Goal: Find specific page/section: Find specific page/section

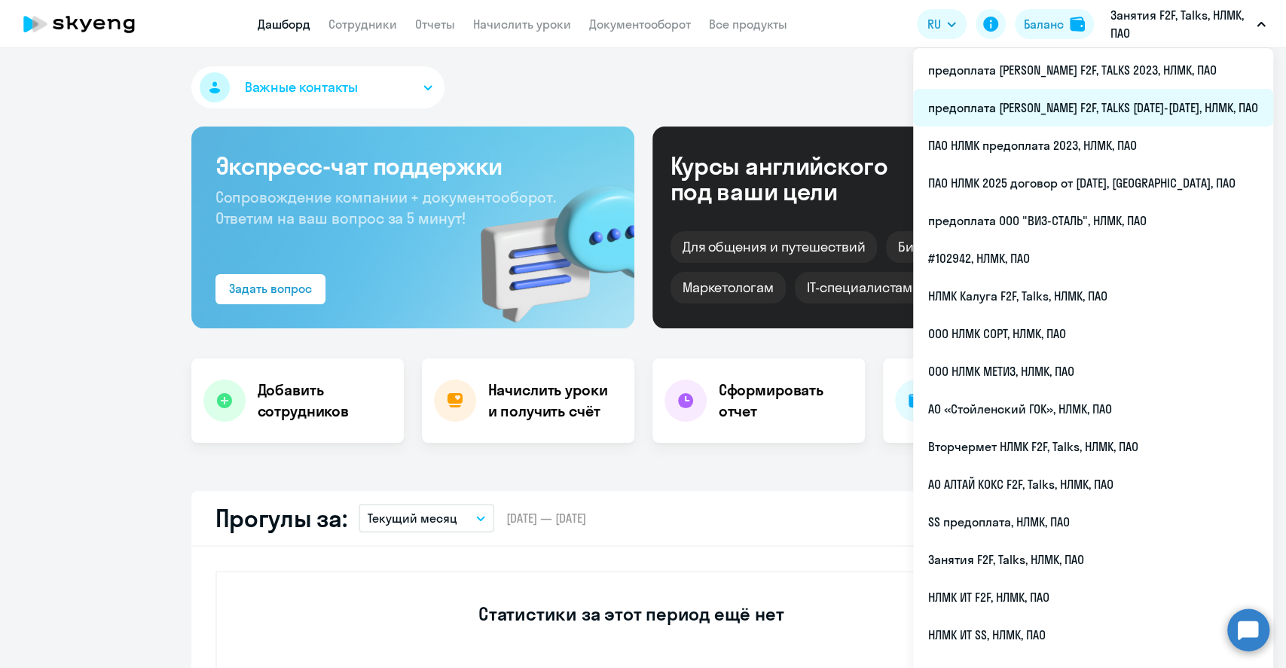
click at [1152, 105] on li "предоплата [PERSON_NAME] F2F, TALKS [DATE]-[DATE], НЛМК, ПАО" at bounding box center [1093, 108] width 360 height 38
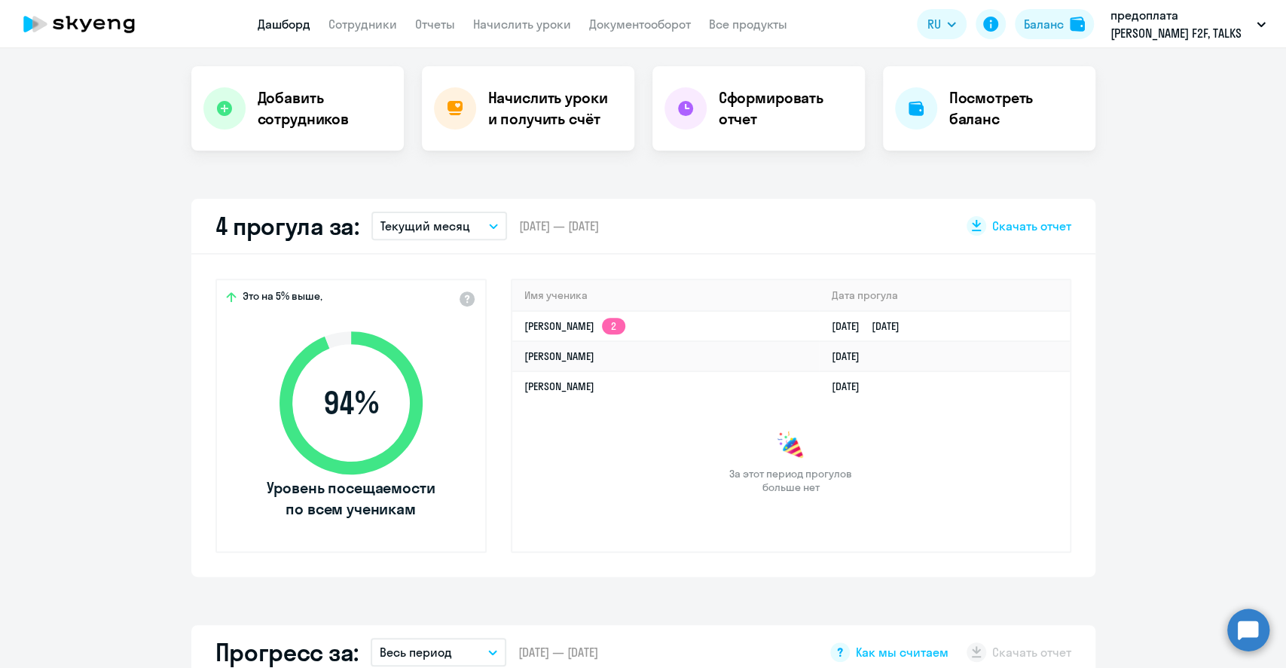
scroll to position [301, 0]
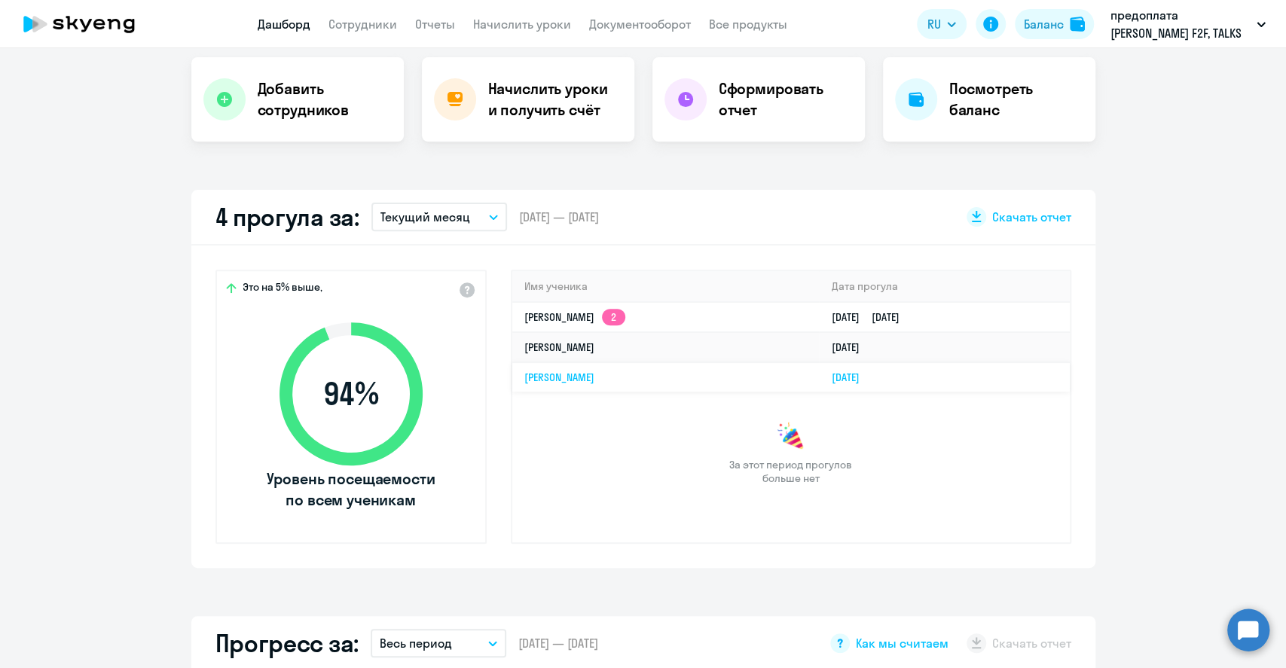
select select "30"
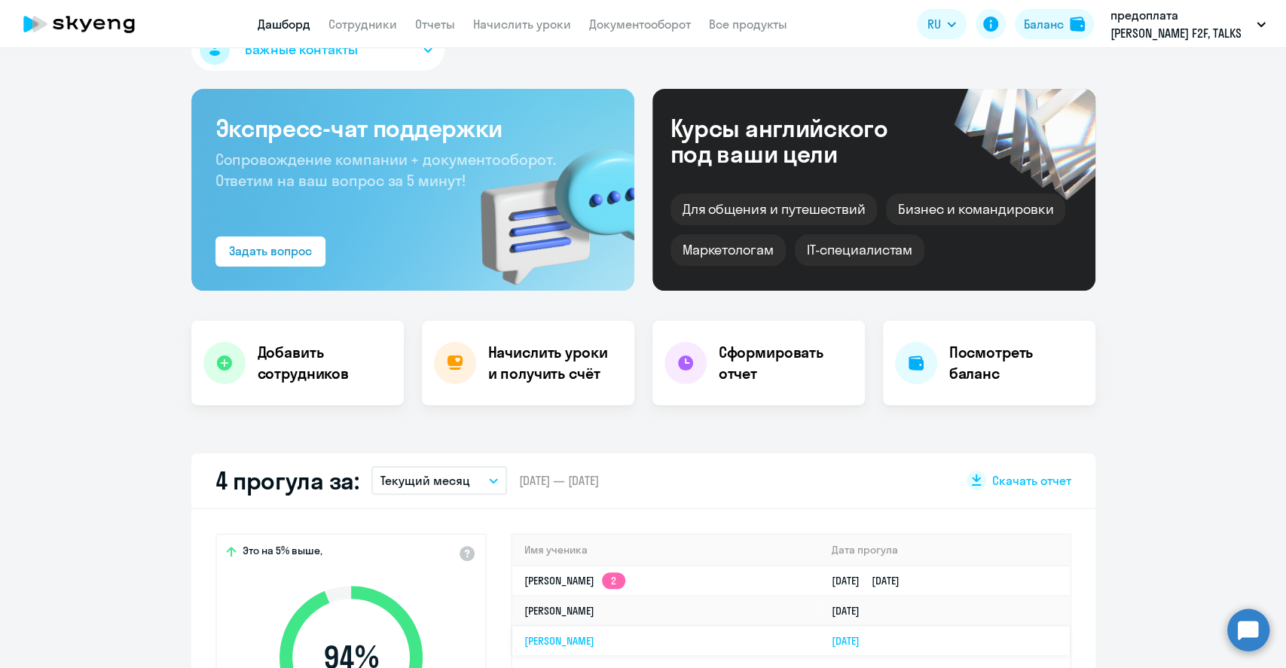
scroll to position [0, 0]
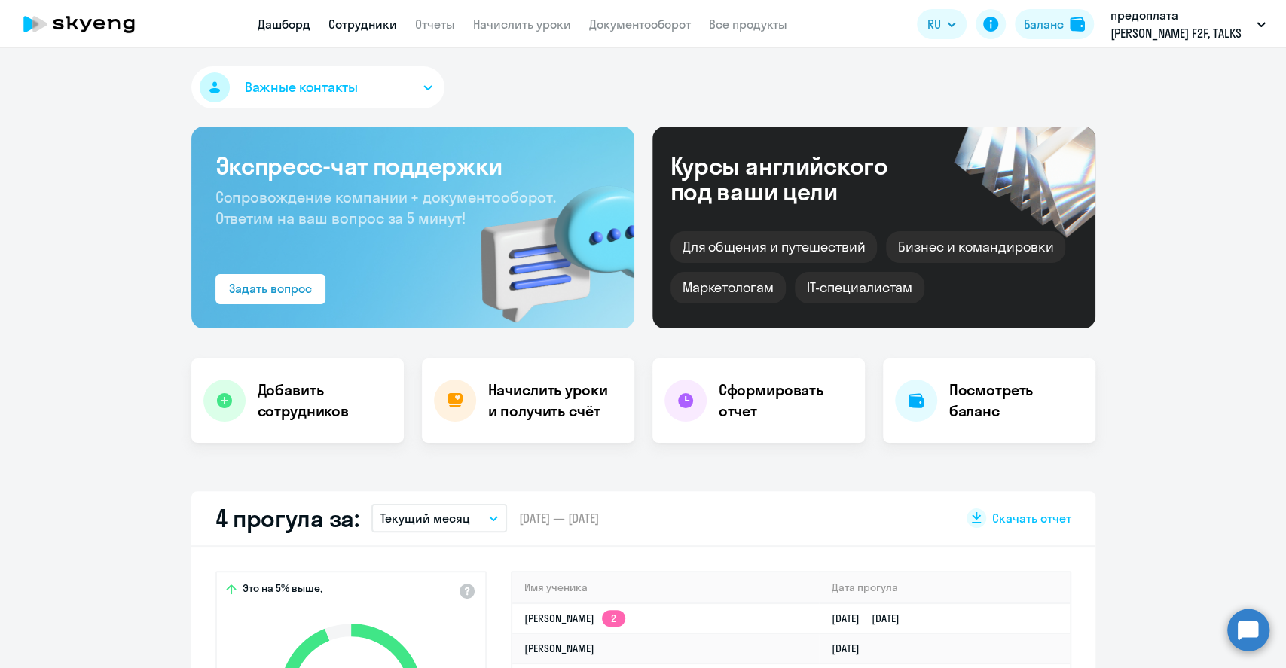
click at [362, 26] on link "Сотрудники" at bounding box center [362, 24] width 69 height 15
select select "30"
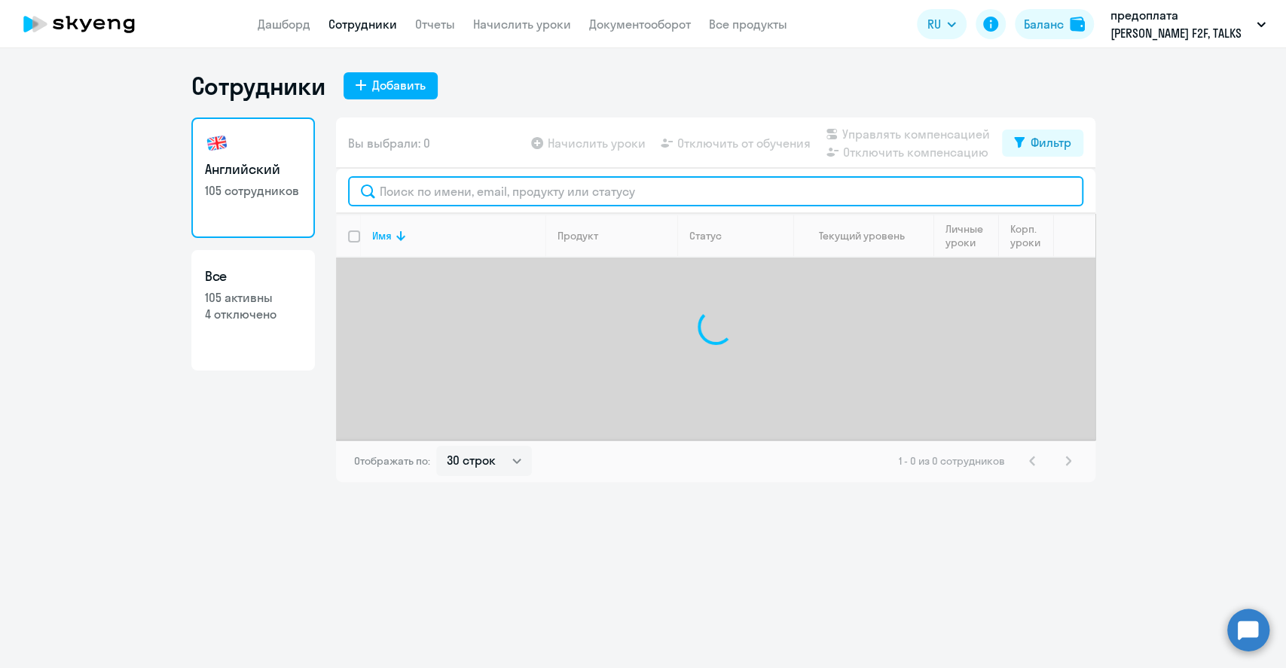
click at [402, 184] on input "text" at bounding box center [715, 191] width 735 height 30
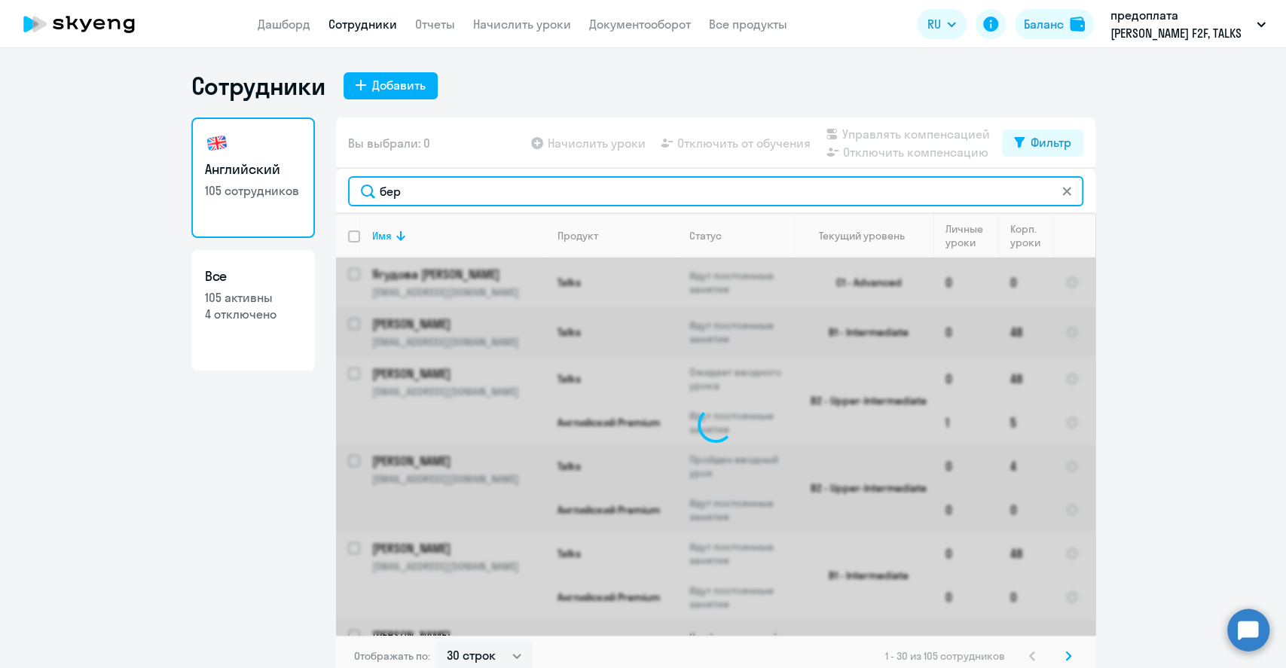
type input "берб"
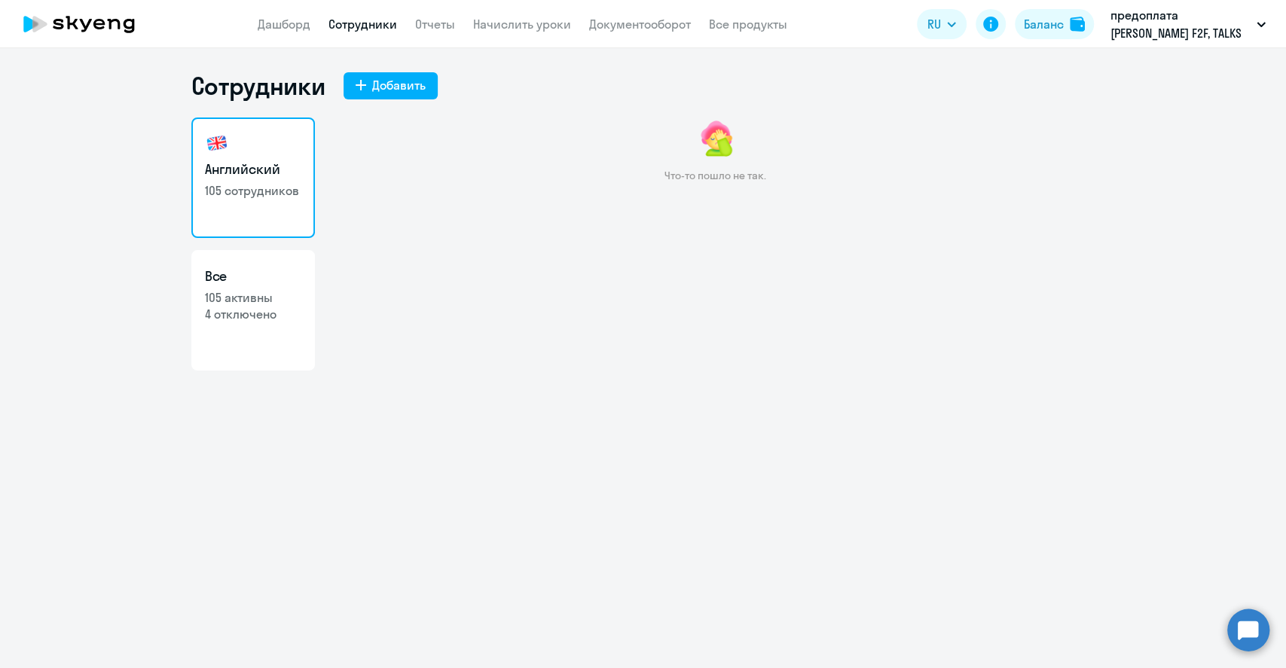
click at [252, 186] on p "105 сотрудников" at bounding box center [253, 190] width 96 height 17
click at [350, 26] on link "Сотрудники" at bounding box center [362, 24] width 69 height 15
click at [257, 349] on link "Все 105 активны 4 отключено" at bounding box center [253, 310] width 124 height 121
select select "30"
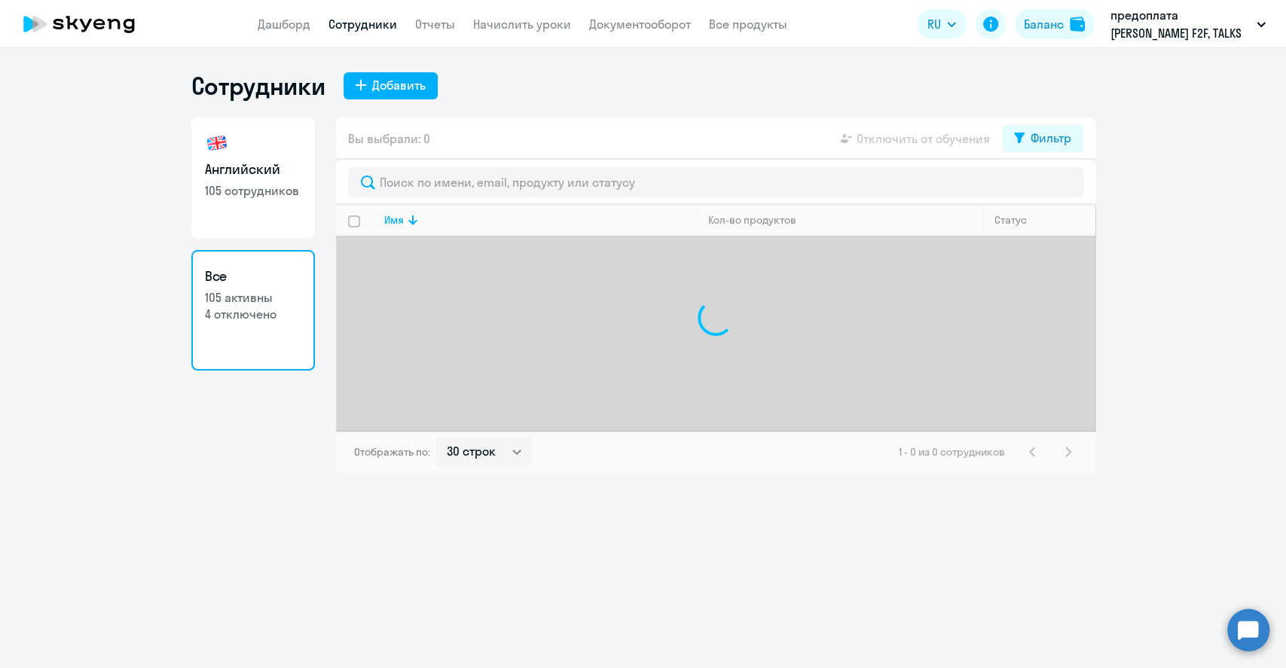
click at [253, 194] on p "105 сотрудников" at bounding box center [253, 190] width 96 height 17
select select "30"
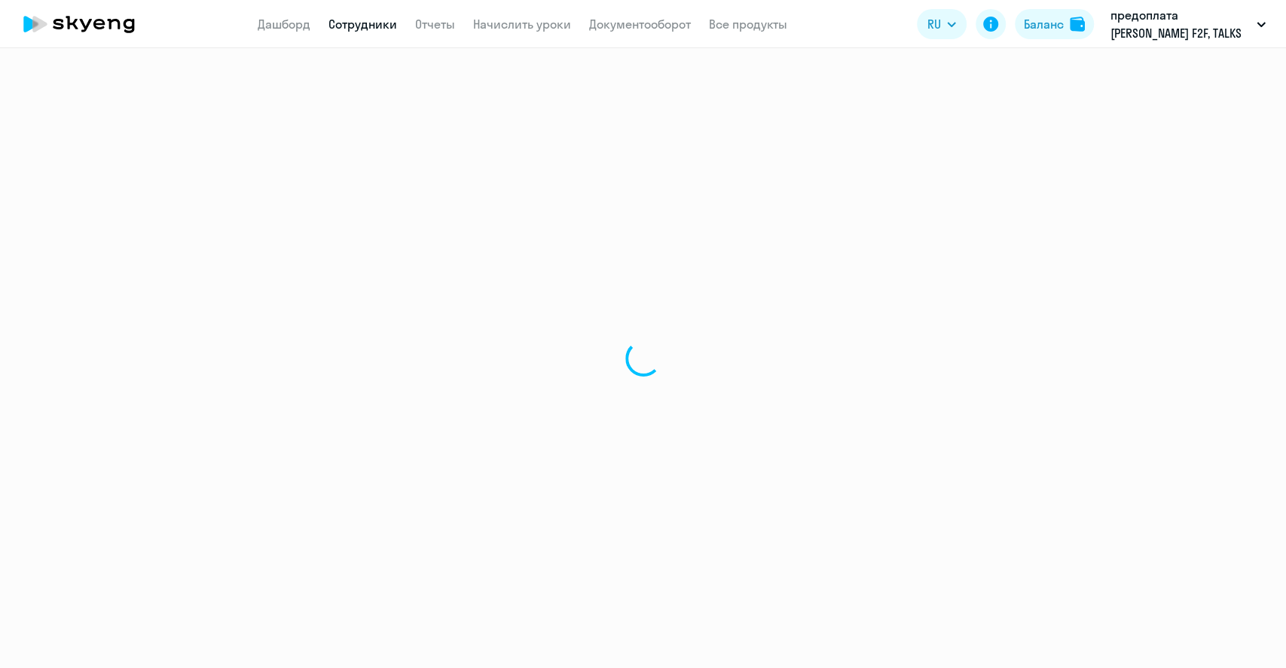
select select "30"
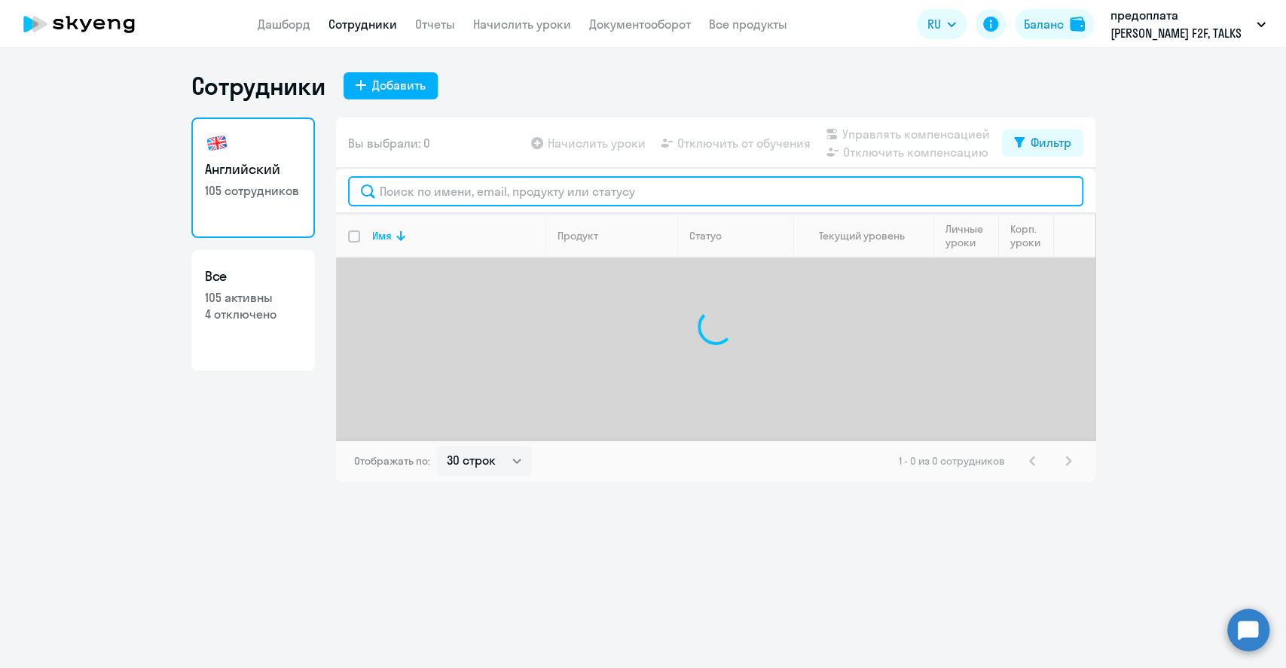
click at [416, 185] on input "text" at bounding box center [715, 191] width 735 height 30
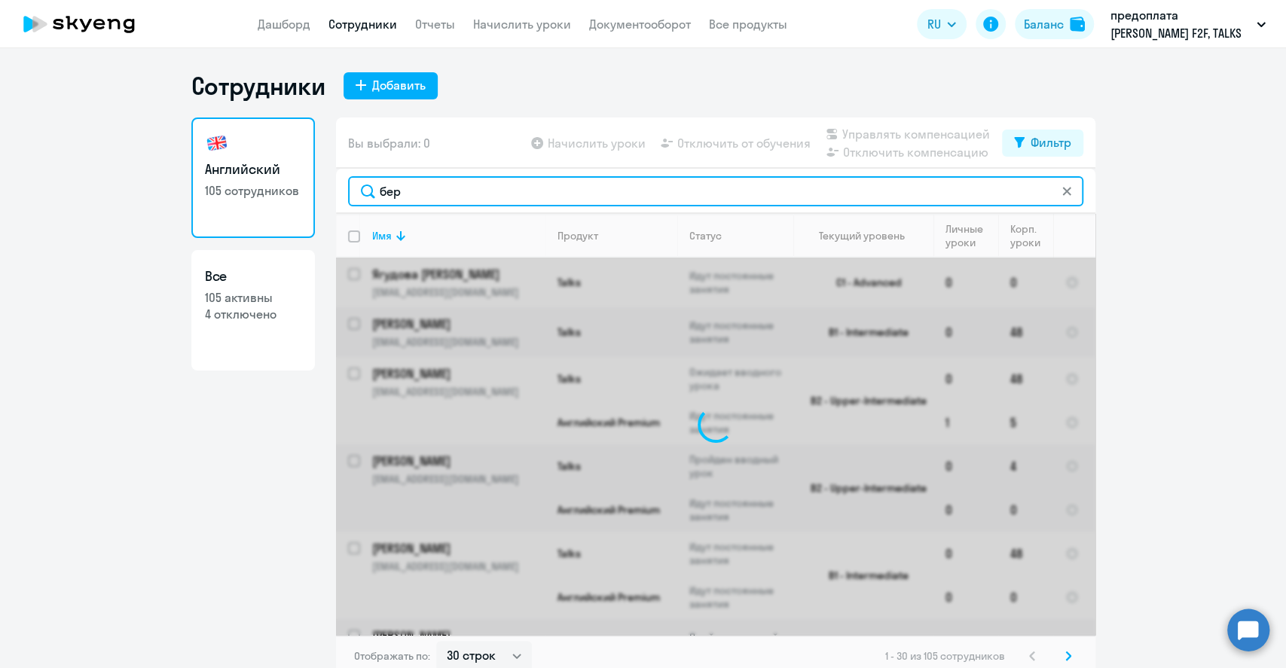
type input "берб"
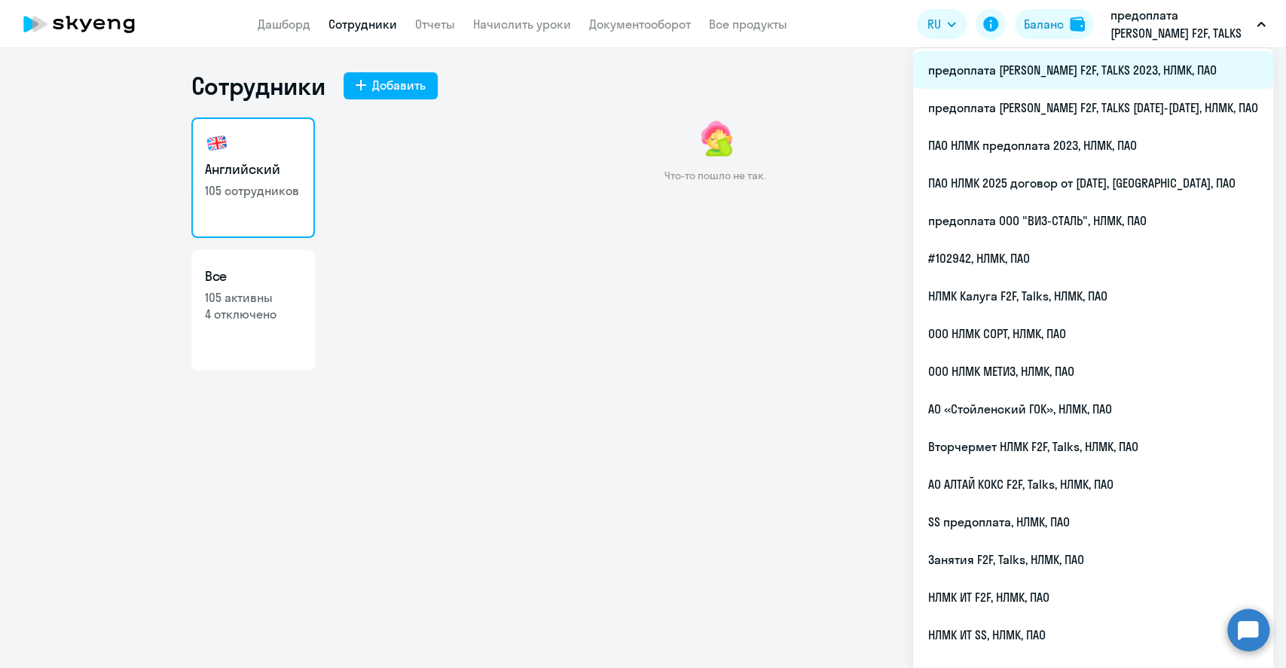
click at [1134, 74] on li "предоплата [PERSON_NAME] F2F, TALKS 2023, НЛМК, ПАО" at bounding box center [1093, 70] width 360 height 38
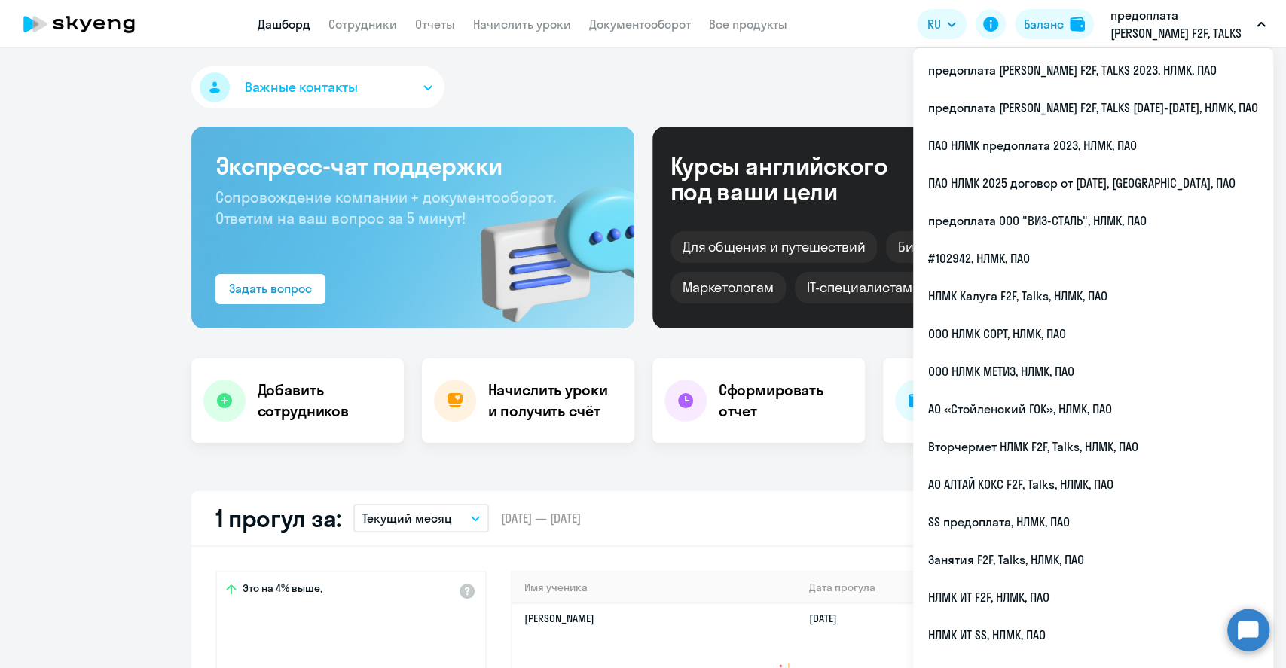
click at [1233, 16] on p "предоплата [PERSON_NAME] F2F, TALKS 2023, НЛМК, ПАО" at bounding box center [1180, 24] width 140 height 36
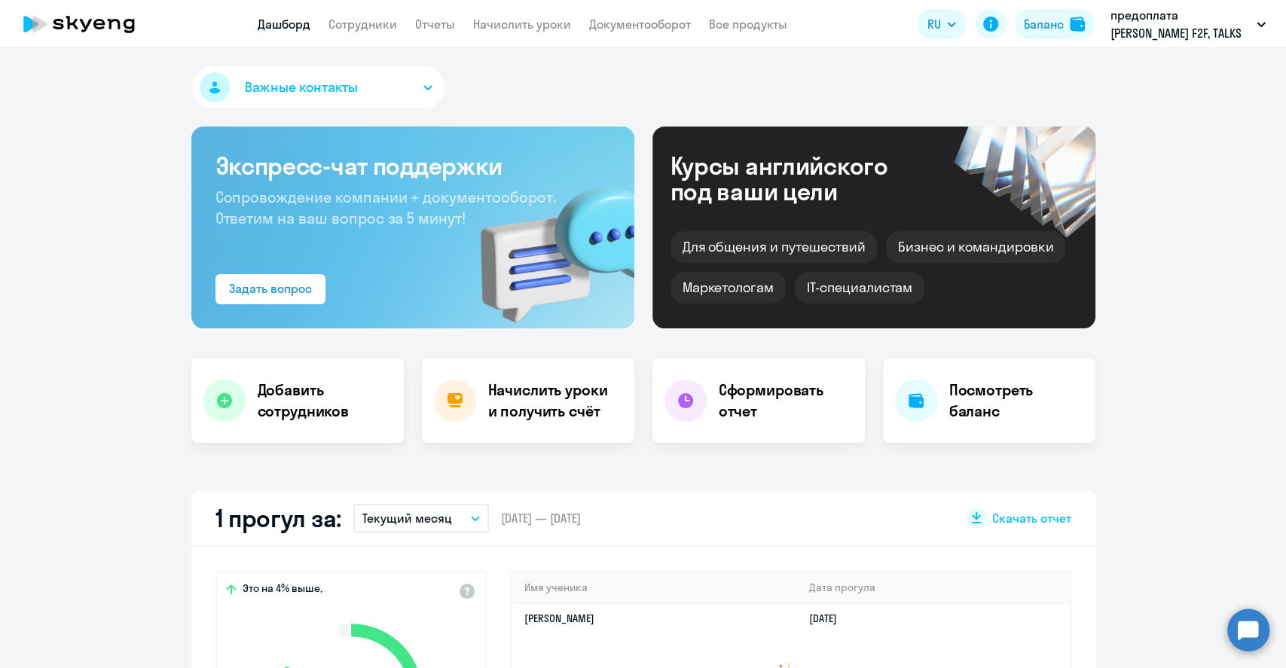
click at [1233, 16] on p "предоплата [PERSON_NAME] F2F, TALKS 2023, НЛМК, ПАО" at bounding box center [1180, 24] width 140 height 36
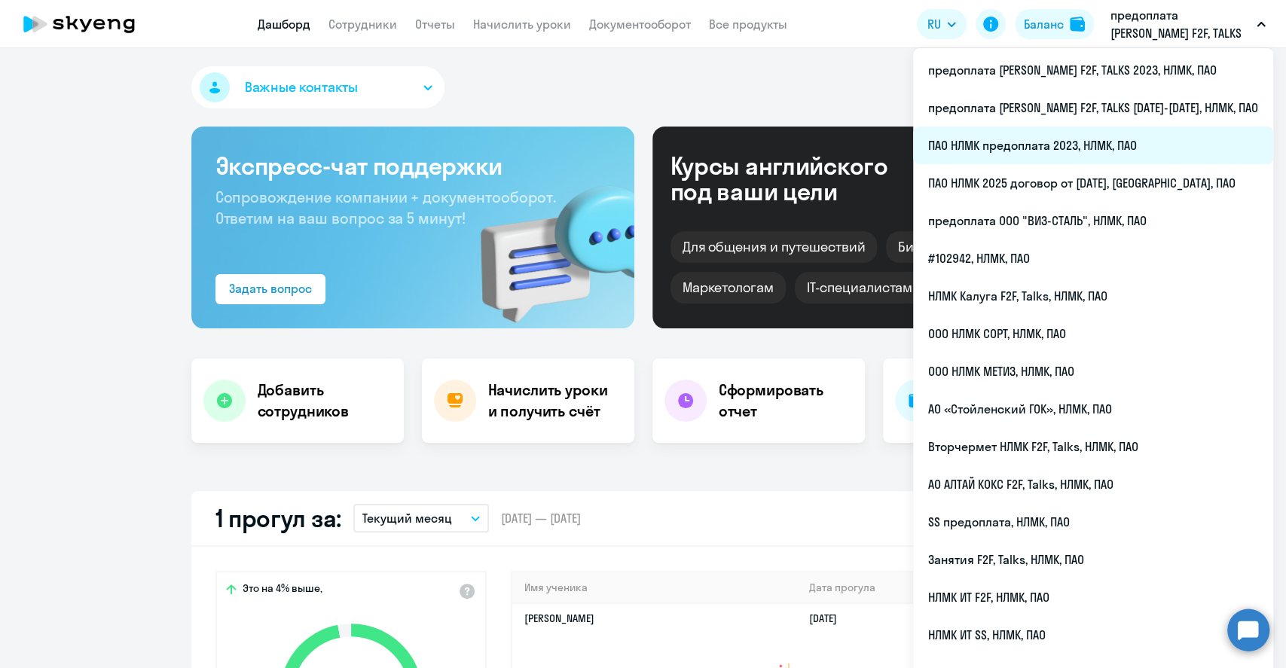
click at [1125, 144] on li "ПАО НЛМК предоплата 2023, НЛМК, ПАО" at bounding box center [1093, 146] width 360 height 38
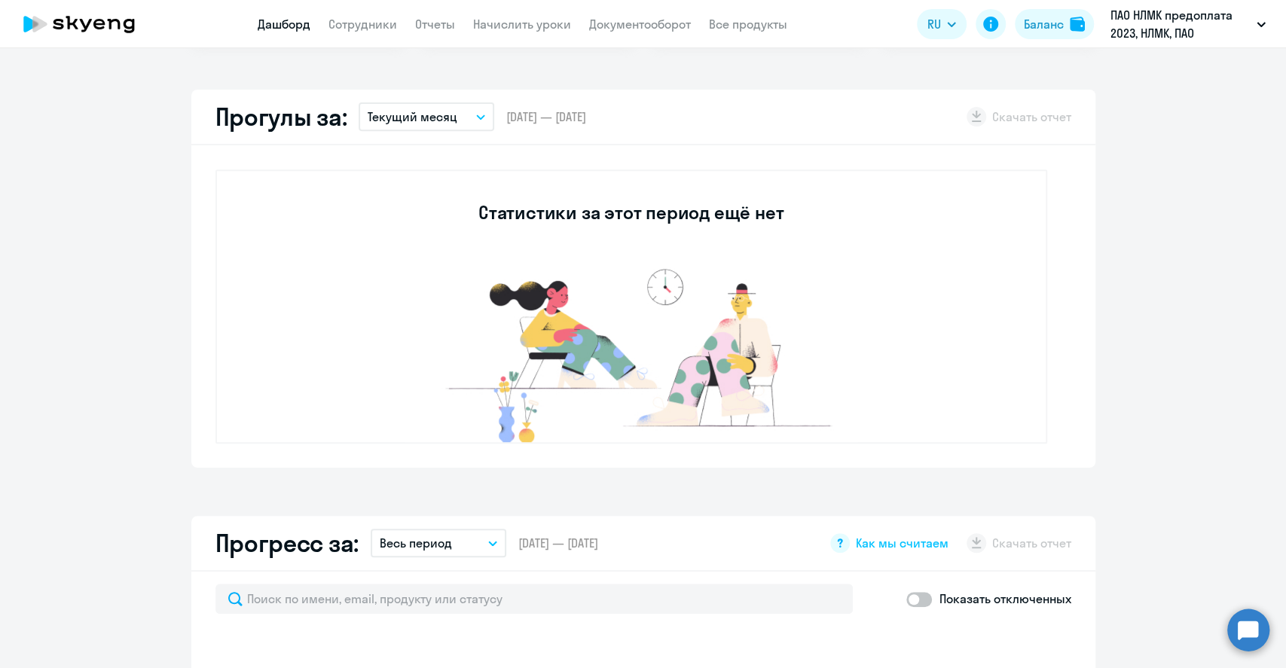
scroll to position [130, 0]
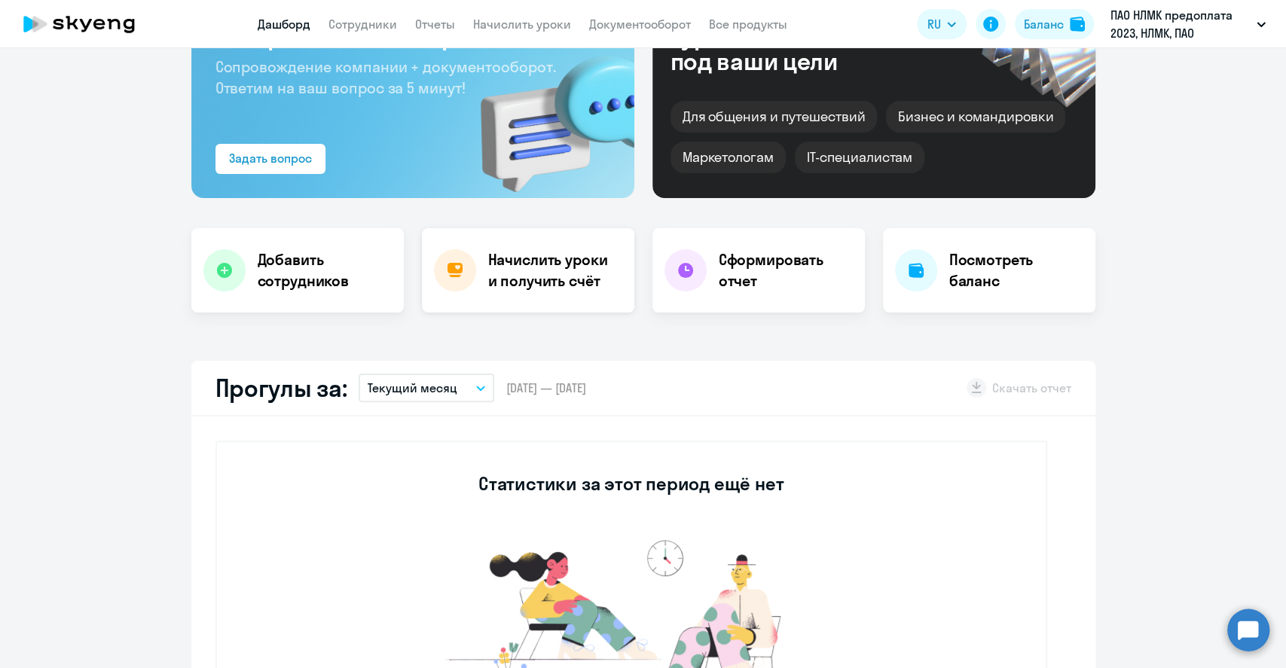
select select "30"
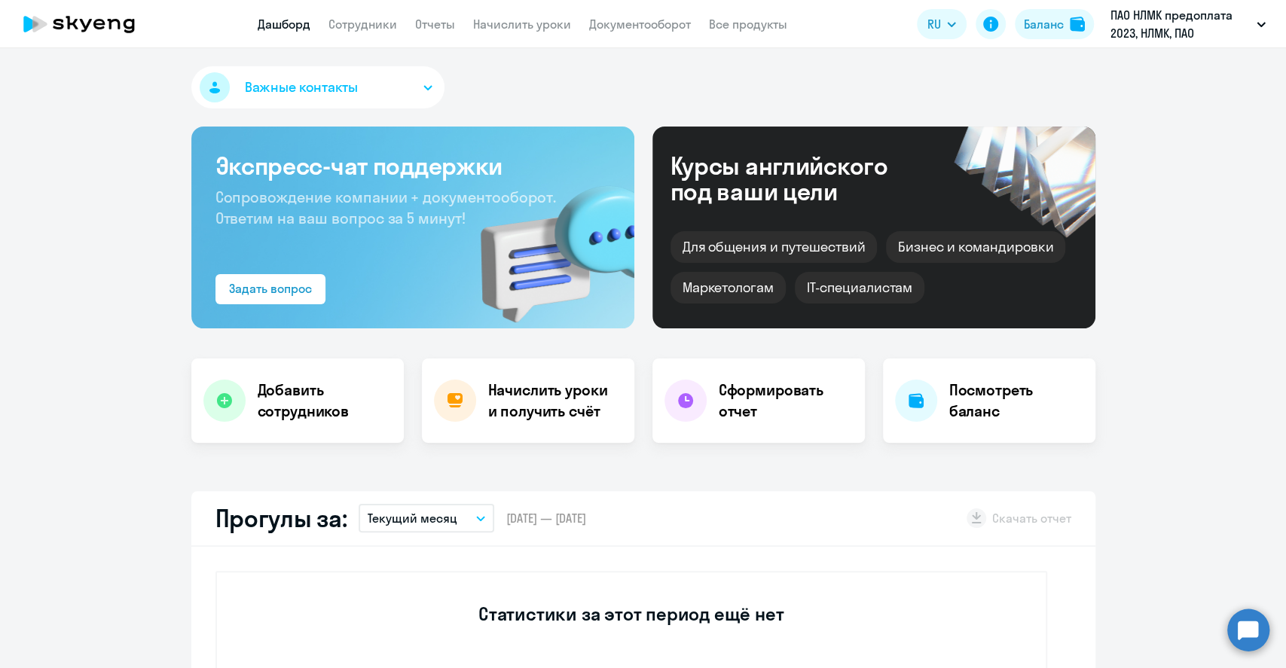
click at [368, 33] on app-header "Дашборд Сотрудники Отчеты Начислить уроки Документооборот Все продукты Дашборд …" at bounding box center [643, 24] width 1286 height 48
click at [364, 23] on link "Сотрудники" at bounding box center [362, 24] width 69 height 15
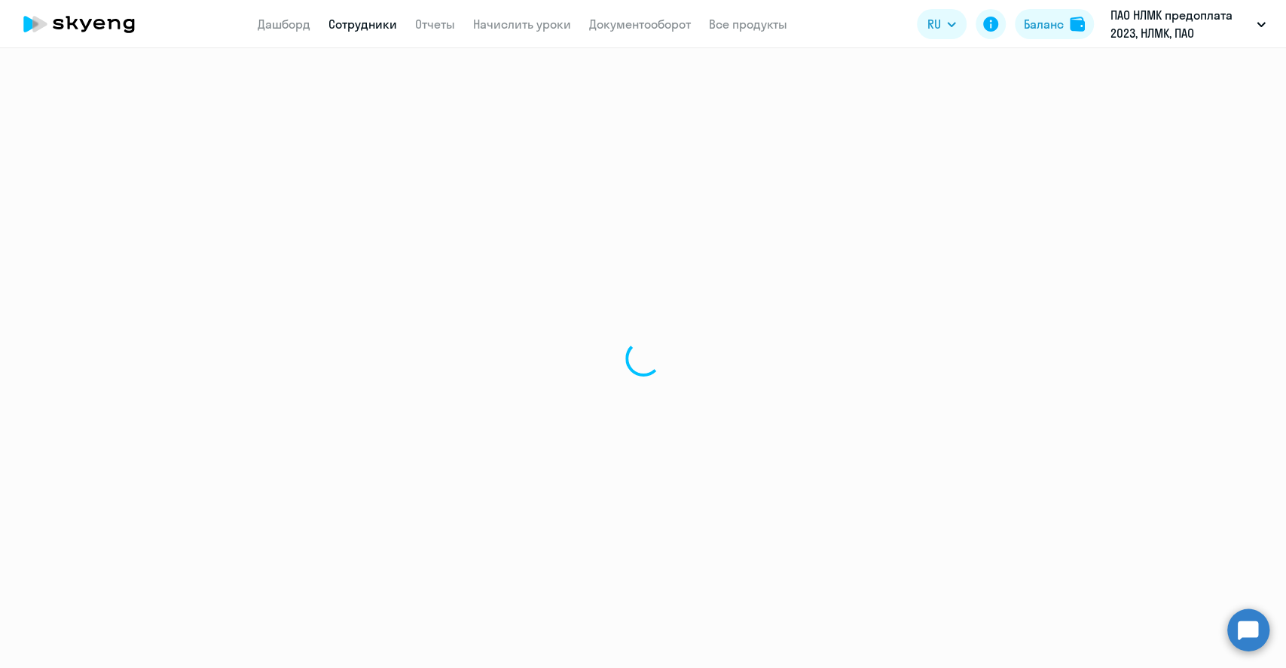
select select "30"
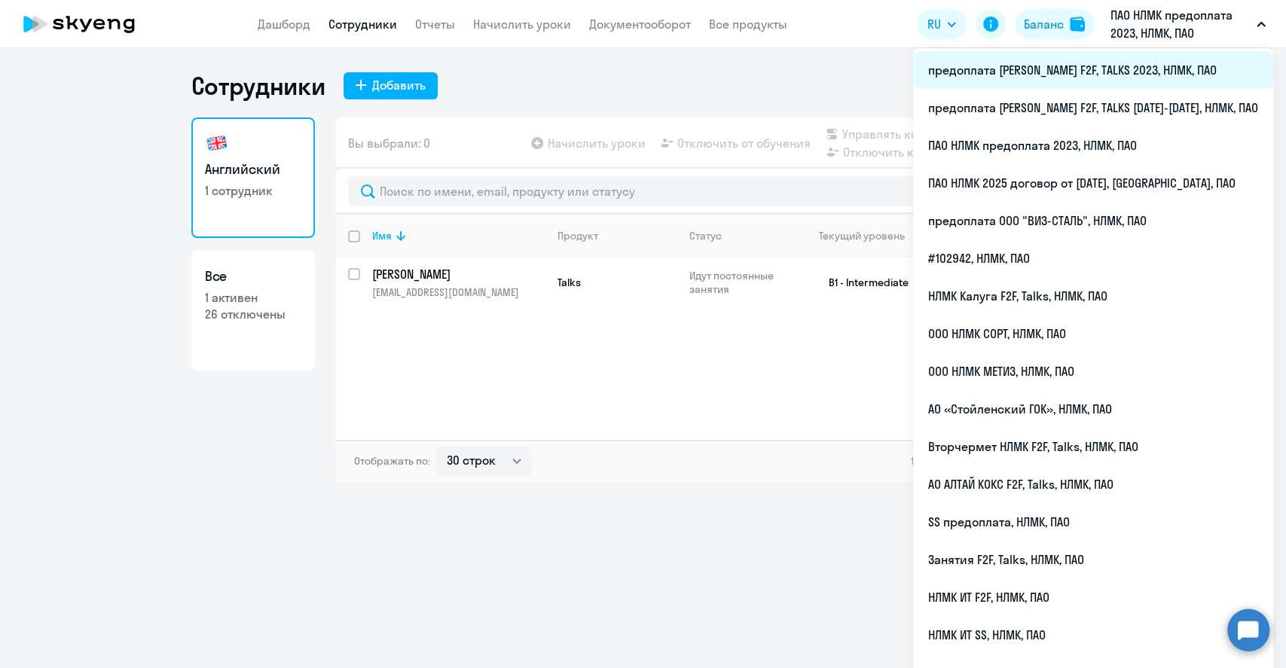
click at [1152, 76] on li "предоплата [PERSON_NAME] F2F, TALKS 2023, НЛМК, ПАО" at bounding box center [1093, 70] width 360 height 38
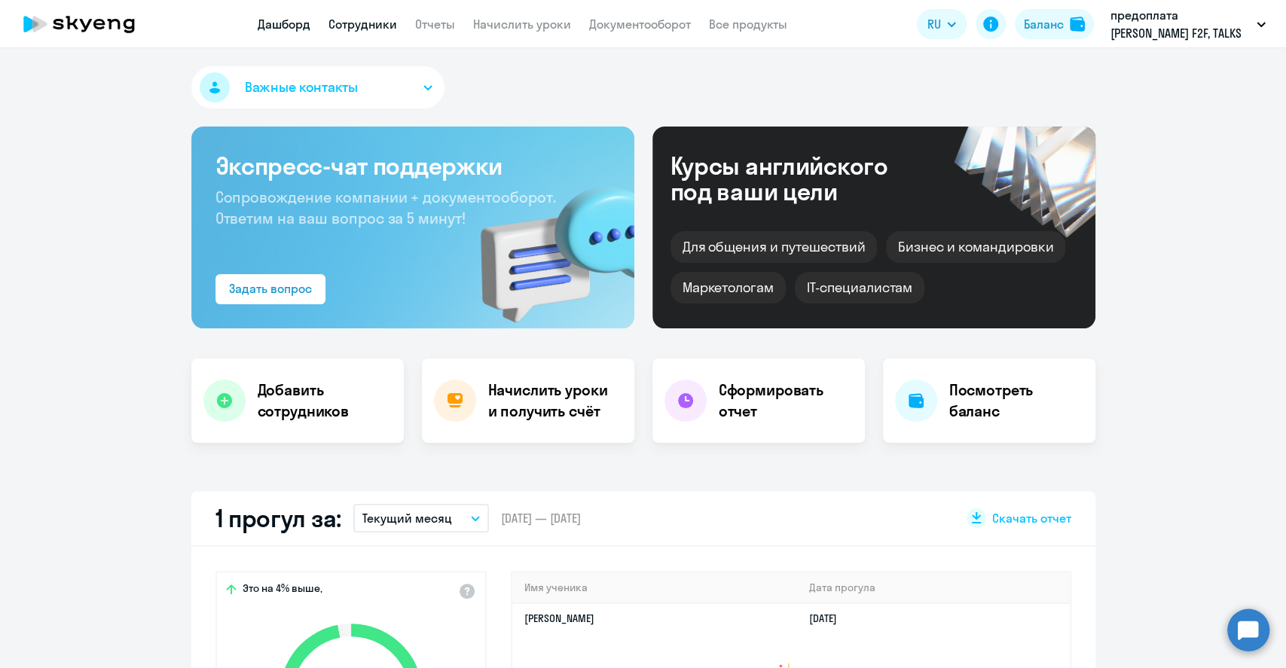
click at [371, 27] on link "Сотрудники" at bounding box center [362, 24] width 69 height 15
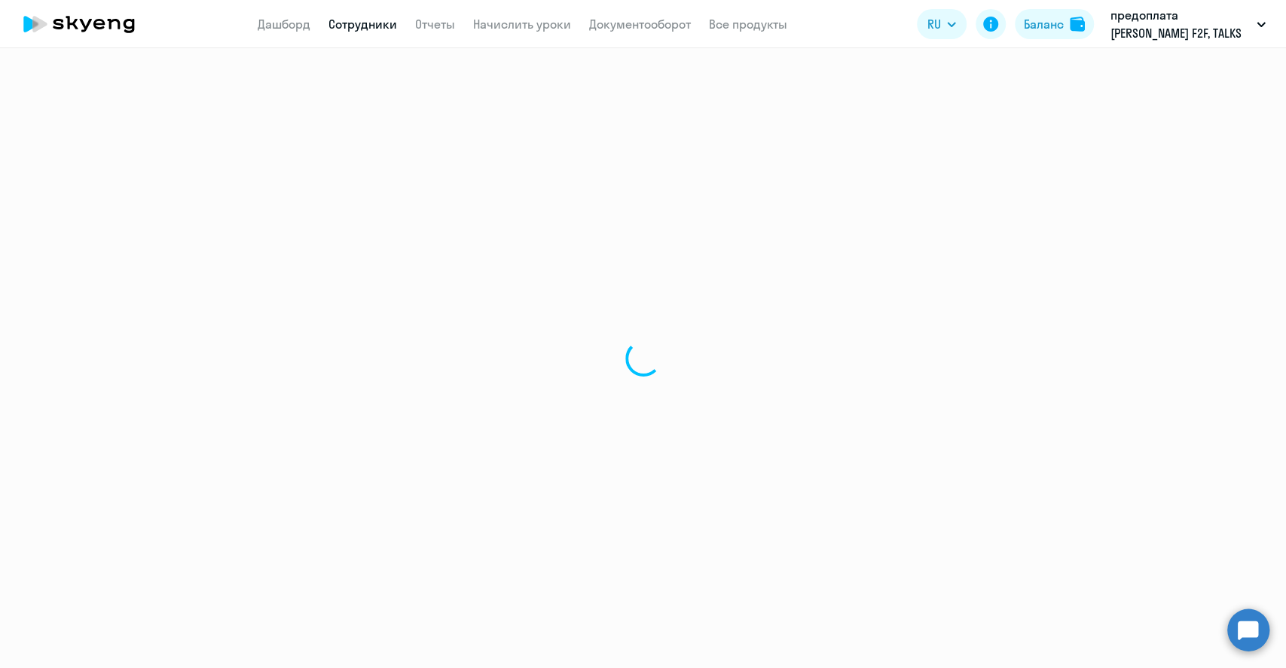
select select "30"
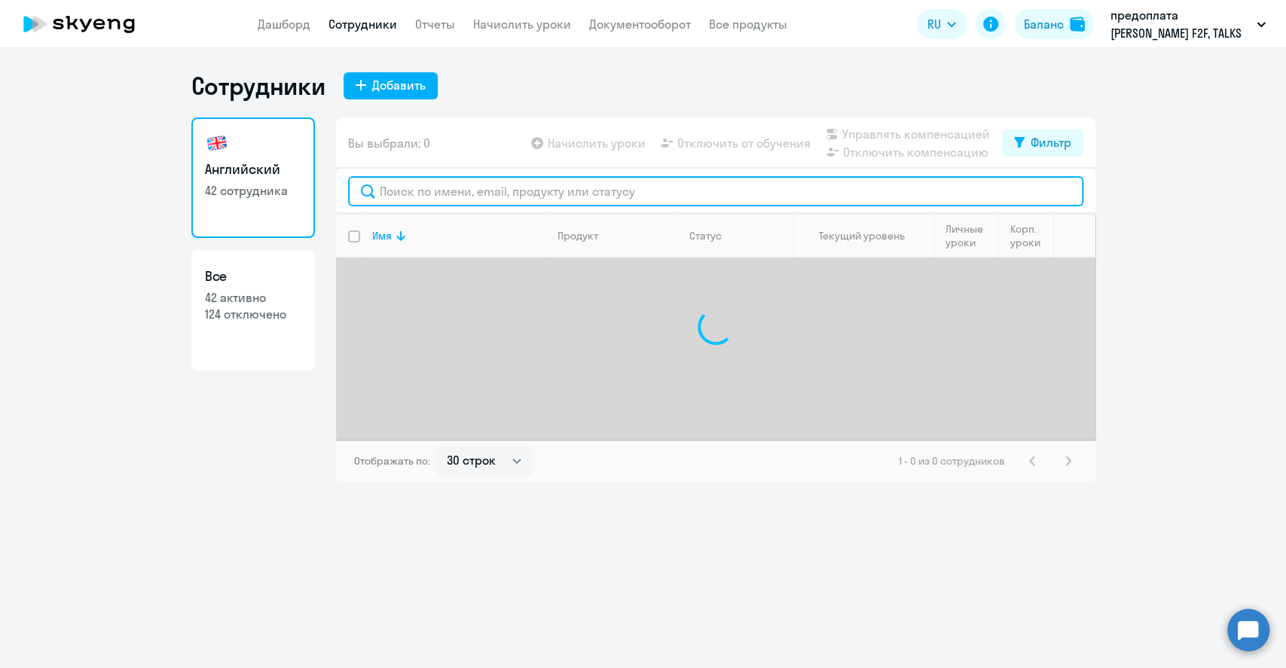
click at [434, 192] on input "text" at bounding box center [715, 191] width 735 height 30
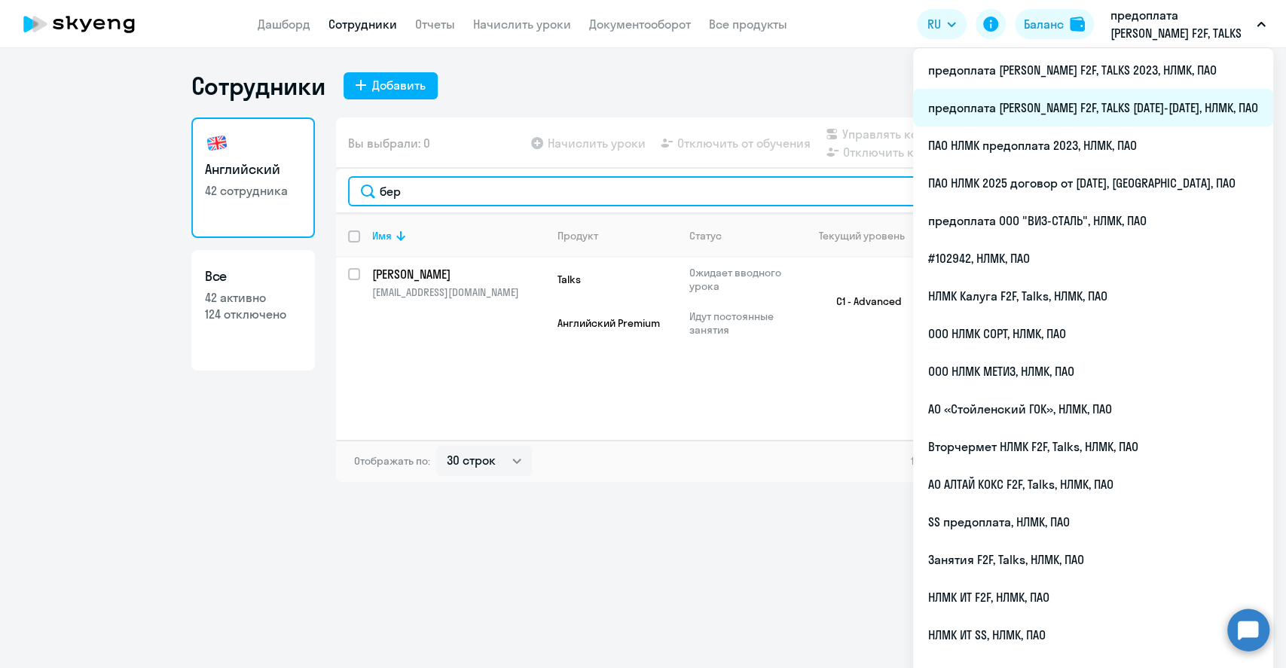
type input "бер"
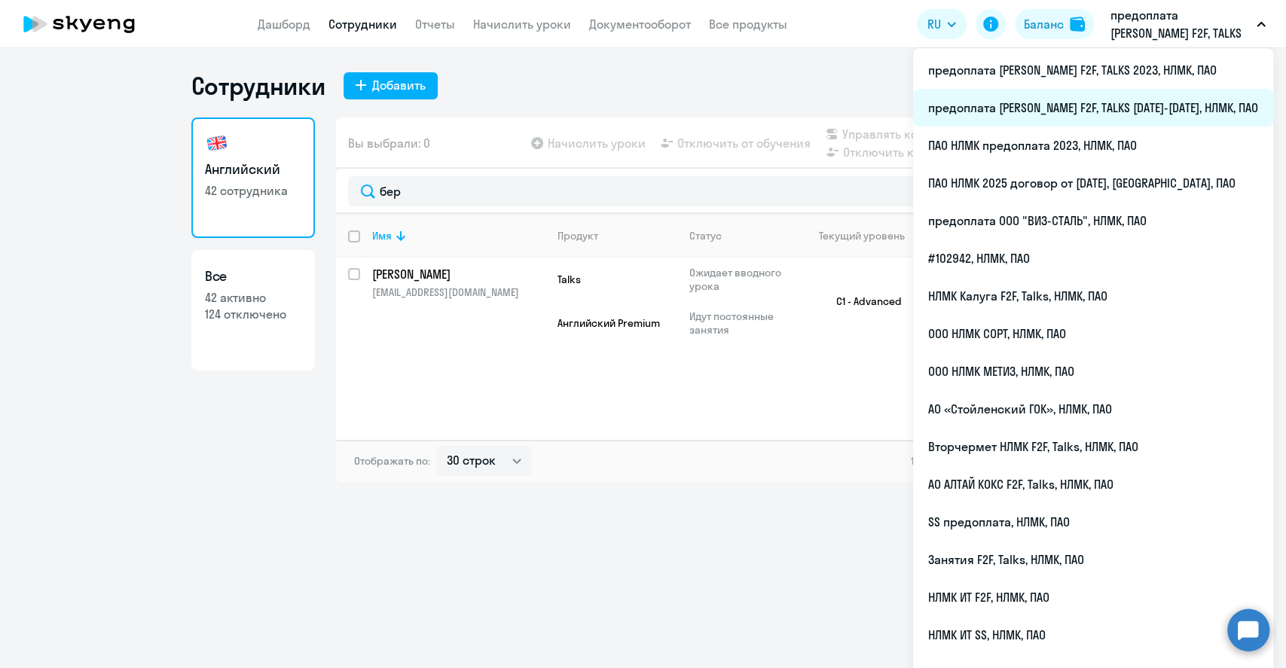
click at [1163, 103] on li "предоплата [PERSON_NAME] F2F, TALKS [DATE]-[DATE], НЛМК, ПАО" at bounding box center [1093, 108] width 360 height 38
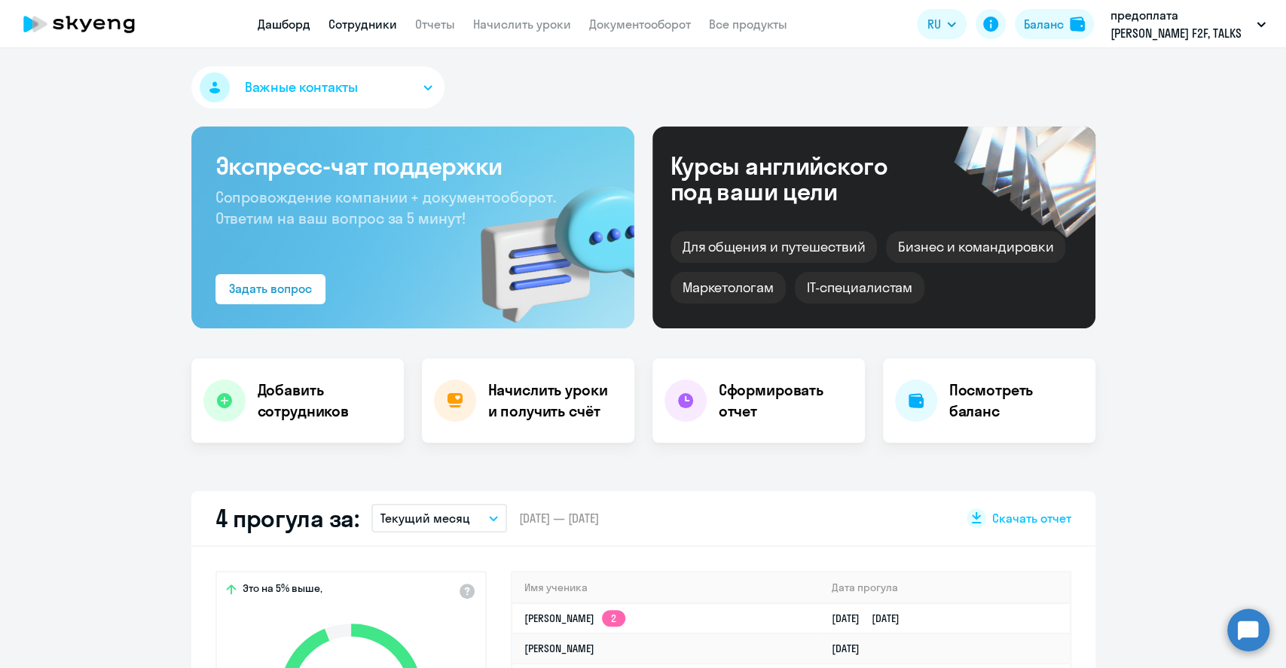
click at [362, 27] on link "Сотрудники" at bounding box center [362, 24] width 69 height 15
select select "30"
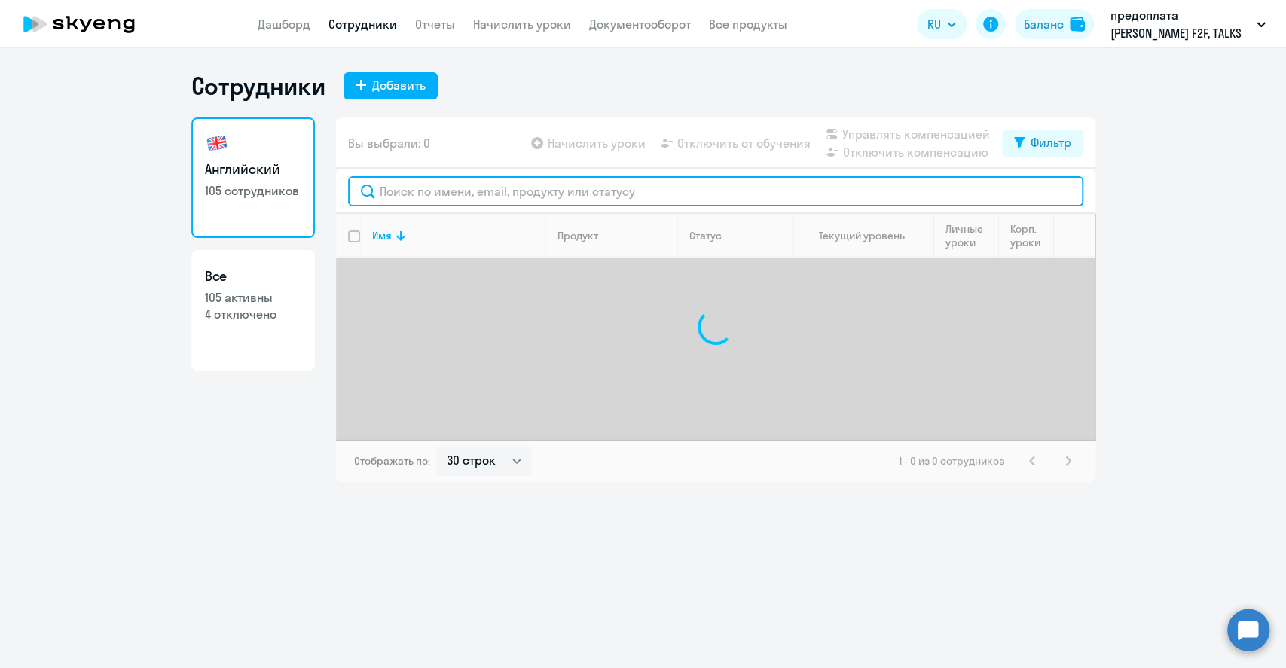
click at [407, 190] on input "text" at bounding box center [715, 191] width 735 height 30
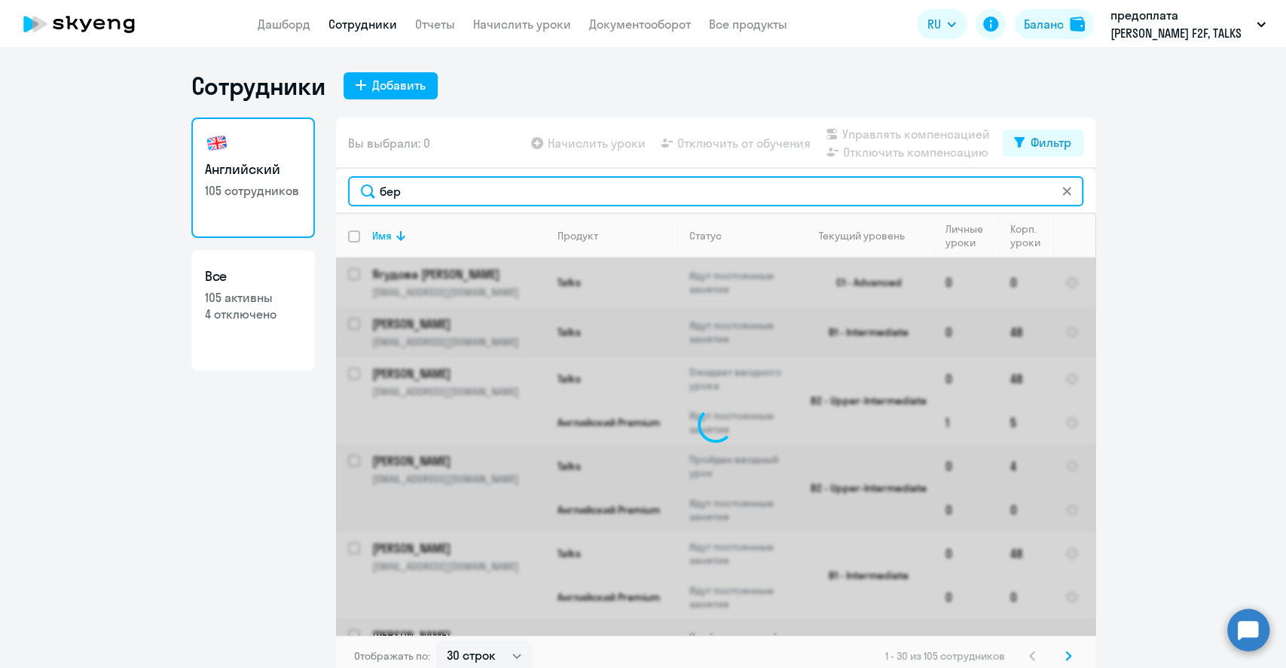
type input "берб"
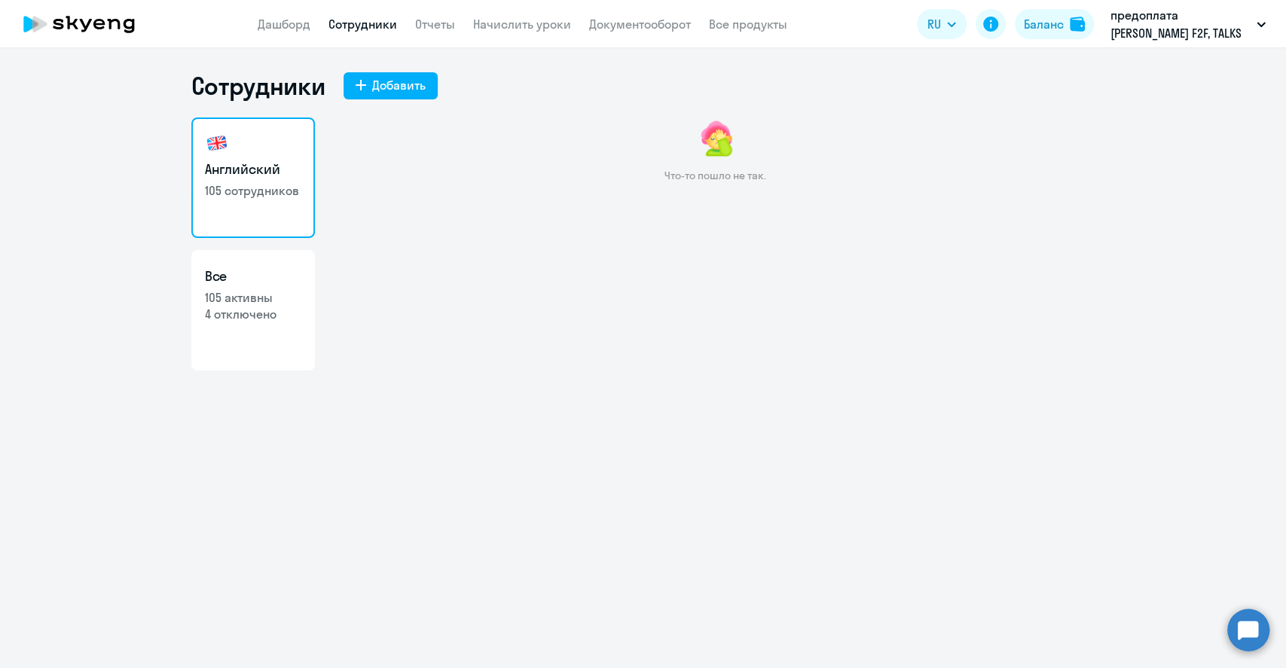
click at [368, 23] on link "Сотрудники" at bounding box center [362, 24] width 69 height 15
click at [232, 299] on p "105 активны" at bounding box center [253, 297] width 96 height 17
select select "30"
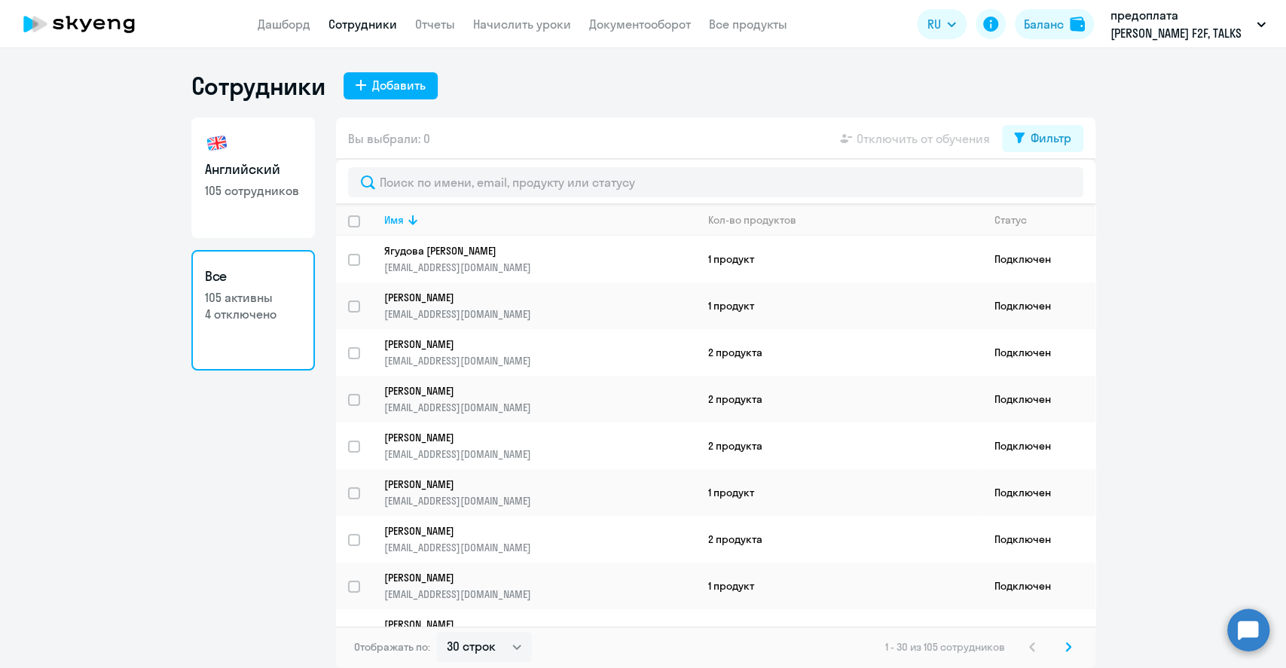
click at [230, 200] on link "Английский 105 сотрудников" at bounding box center [253, 177] width 124 height 121
select select "30"
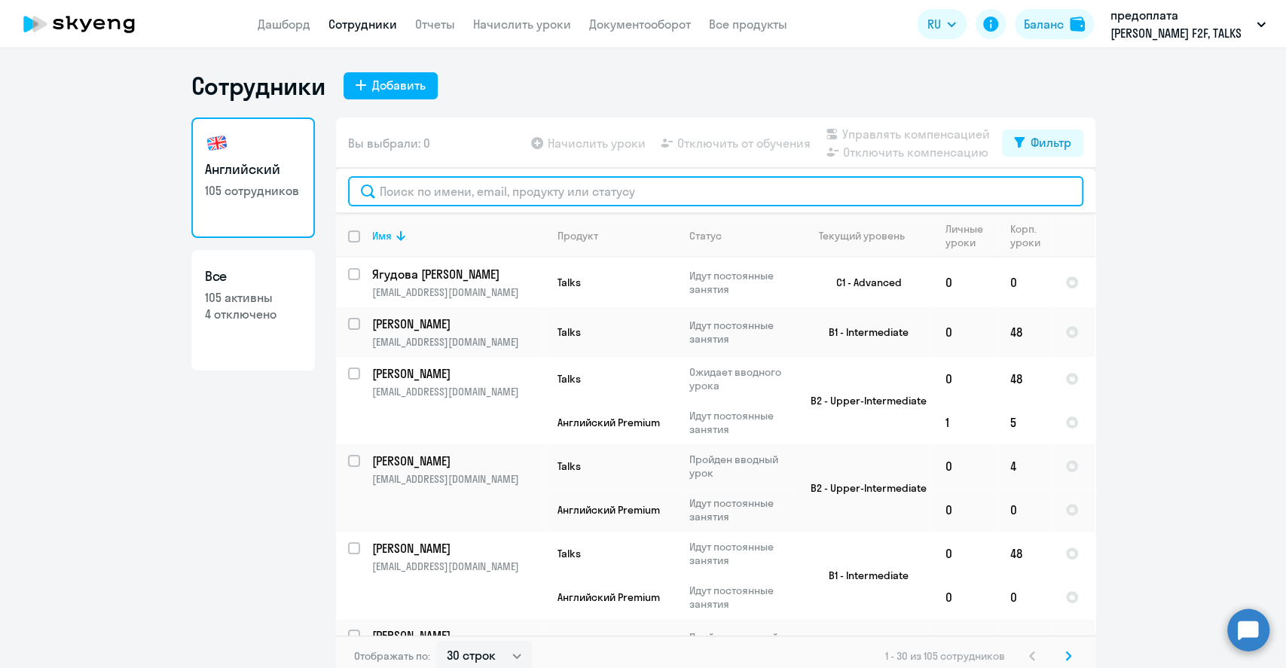
click at [457, 192] on input "text" at bounding box center [715, 191] width 735 height 30
type input "оль"
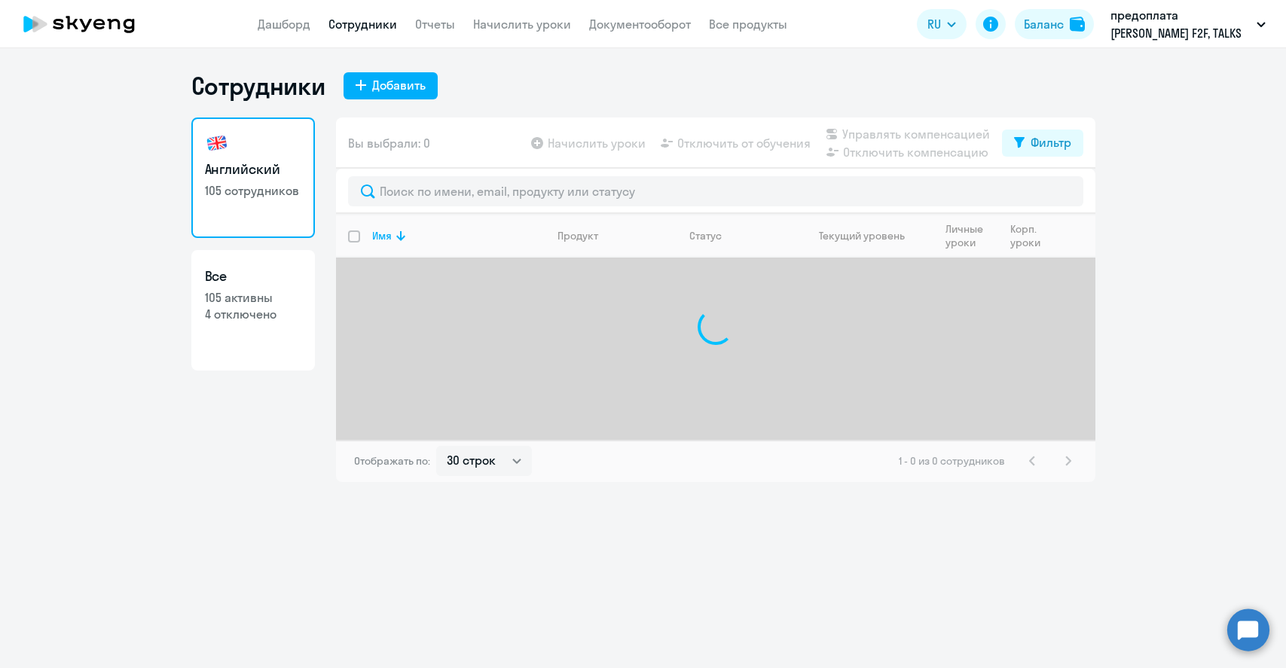
select select "30"
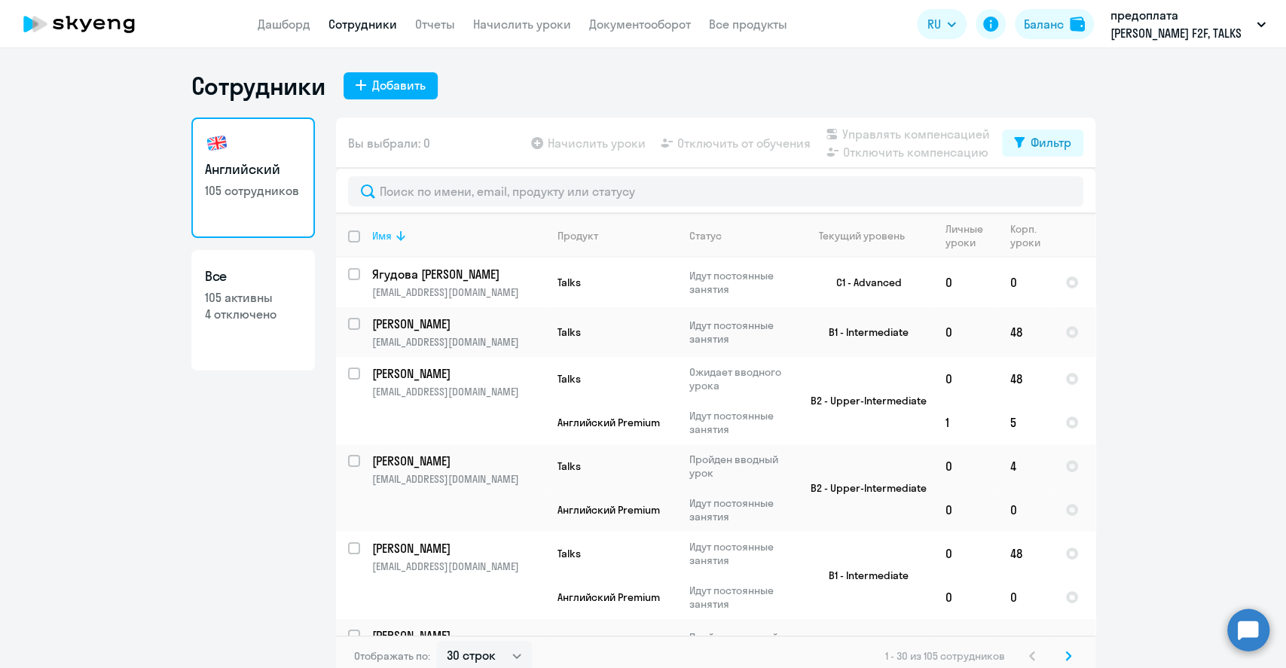
click at [373, 230] on div "Имя" at bounding box center [382, 236] width 20 height 14
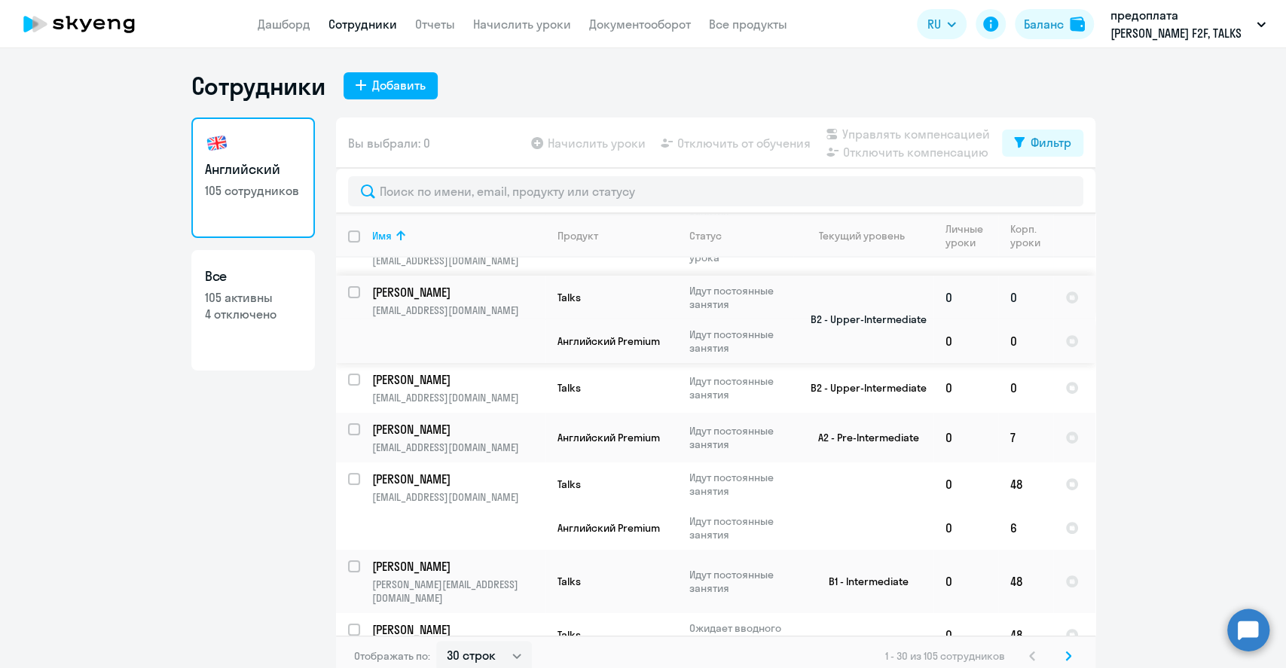
scroll to position [200, 0]
